Goal: Check status: Check status

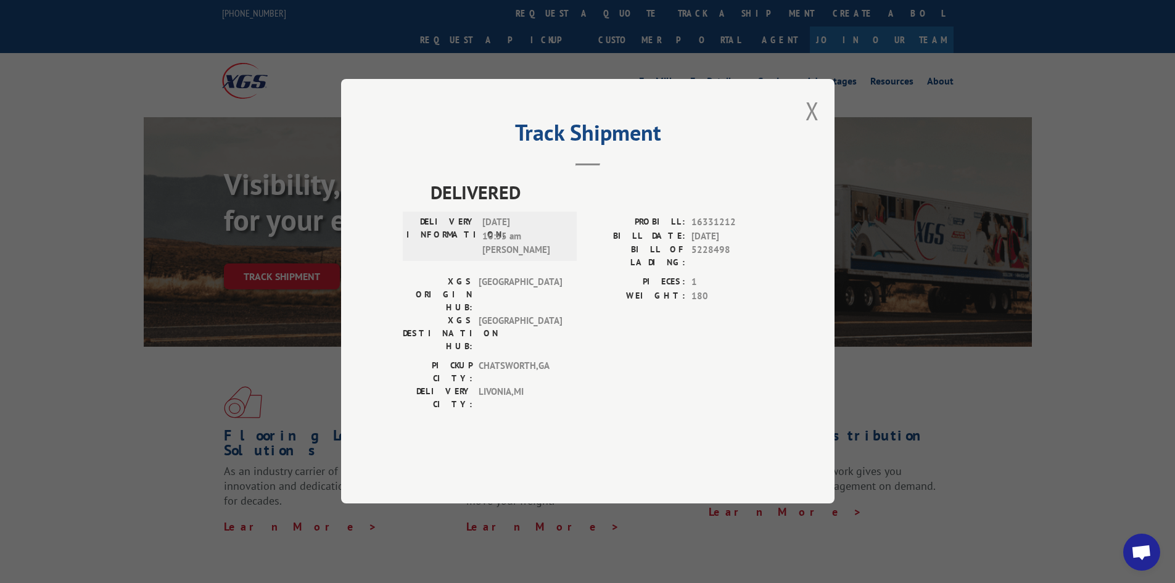
click at [818, 127] on button "Close modal" at bounding box center [813, 110] width 14 height 33
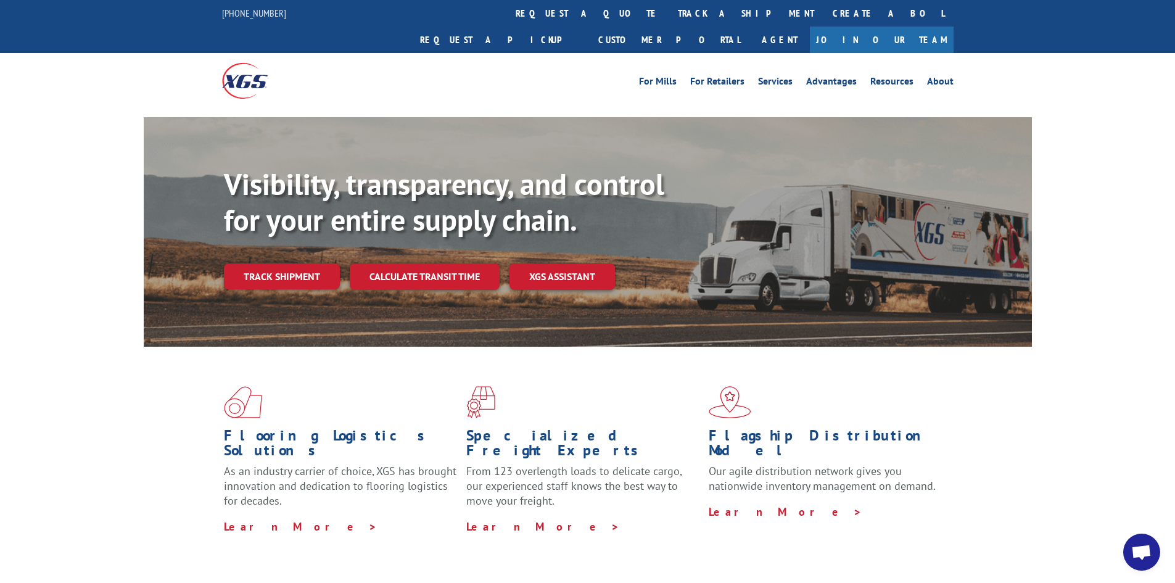
drag, startPoint x: 285, startPoint y: 239, endPoint x: 387, endPoint y: 321, distance: 130.9
click at [285, 263] on link "Track shipment" at bounding box center [282, 276] width 116 height 26
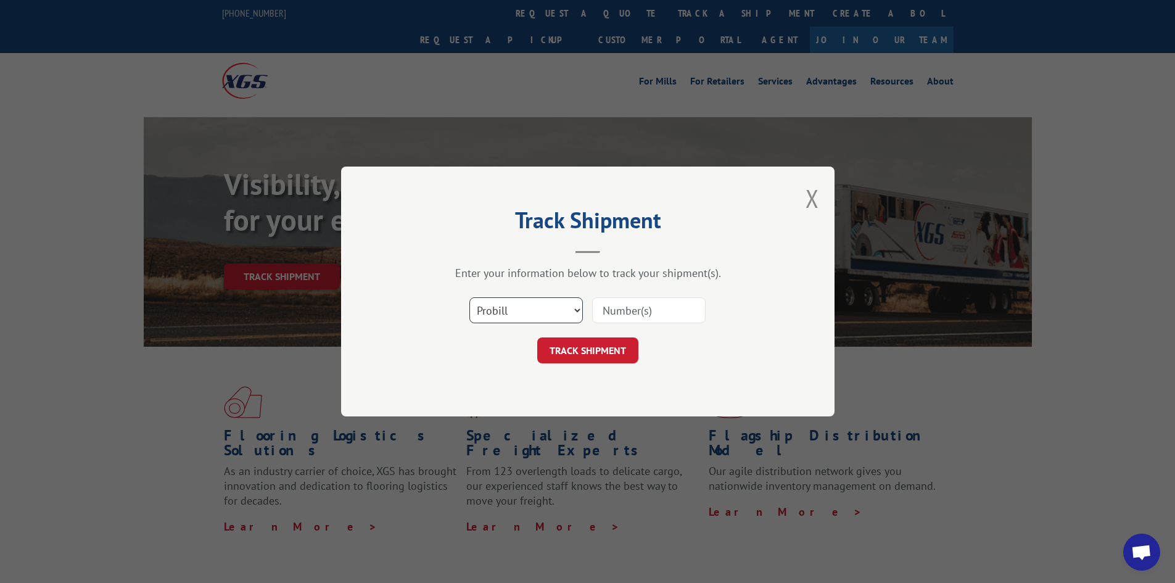
click at [497, 312] on select "Select category... Probill BOL PO" at bounding box center [527, 310] width 114 height 26
select select "po"
click at [470, 297] on select "Select category... Probill BOL PO" at bounding box center [527, 310] width 114 height 26
click at [636, 306] on input at bounding box center [649, 310] width 114 height 26
drag, startPoint x: 636, startPoint y: 306, endPoint x: 633, endPoint y: 312, distance: 6.9
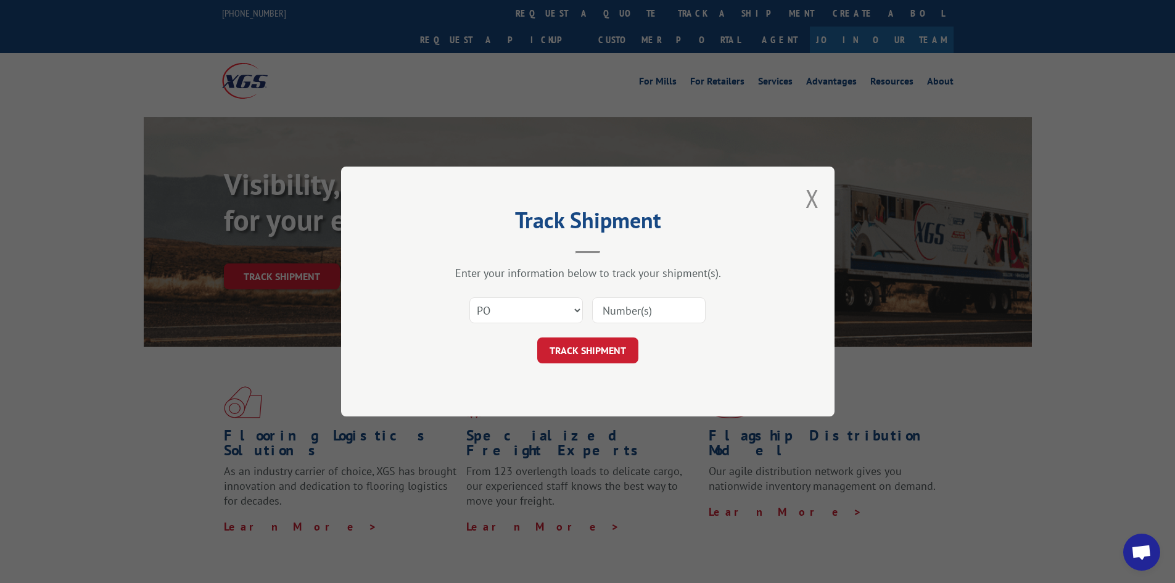
paste input "23541656"
drag, startPoint x: 615, startPoint y: 316, endPoint x: 614, endPoint y: 335, distance: 19.1
click at [615, 320] on input "23541656" at bounding box center [649, 310] width 114 height 26
type input "23541656"
click at [613, 338] on button "TRACK SHIPMENT" at bounding box center [587, 351] width 101 height 26
